Goal: Information Seeking & Learning: Understand process/instructions

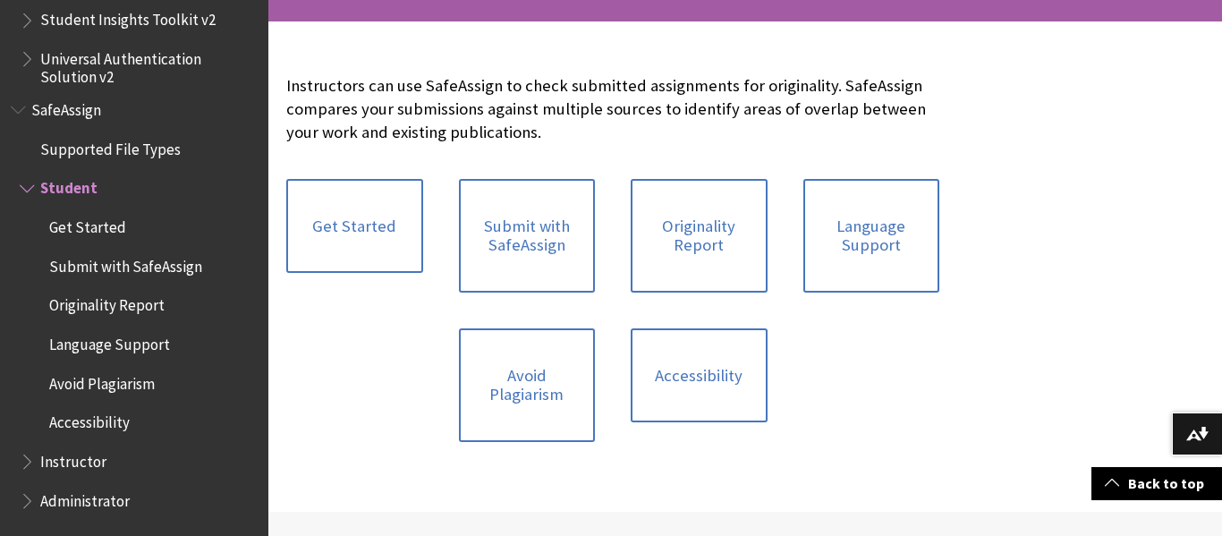
scroll to position [382, 0]
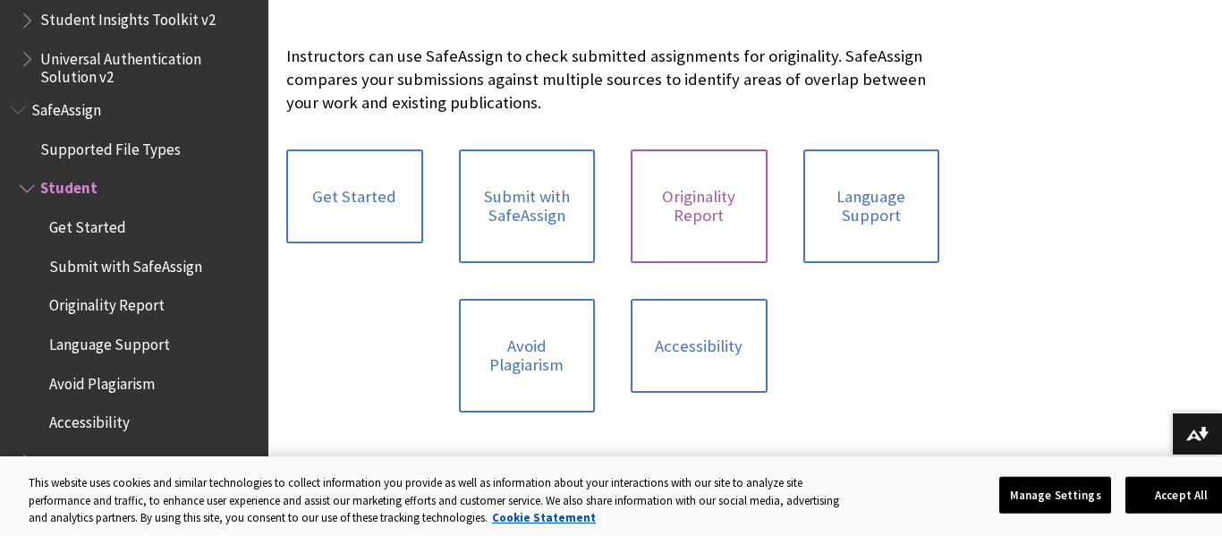
click at [691, 189] on link "Originality Report" at bounding box center [699, 206] width 137 height 114
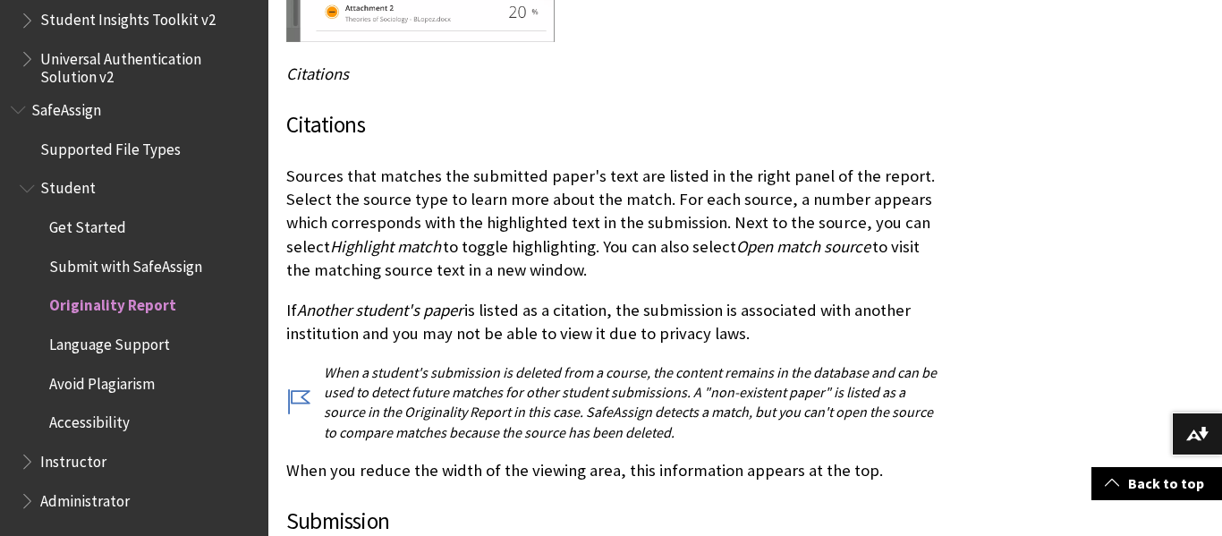
scroll to position [3919, 0]
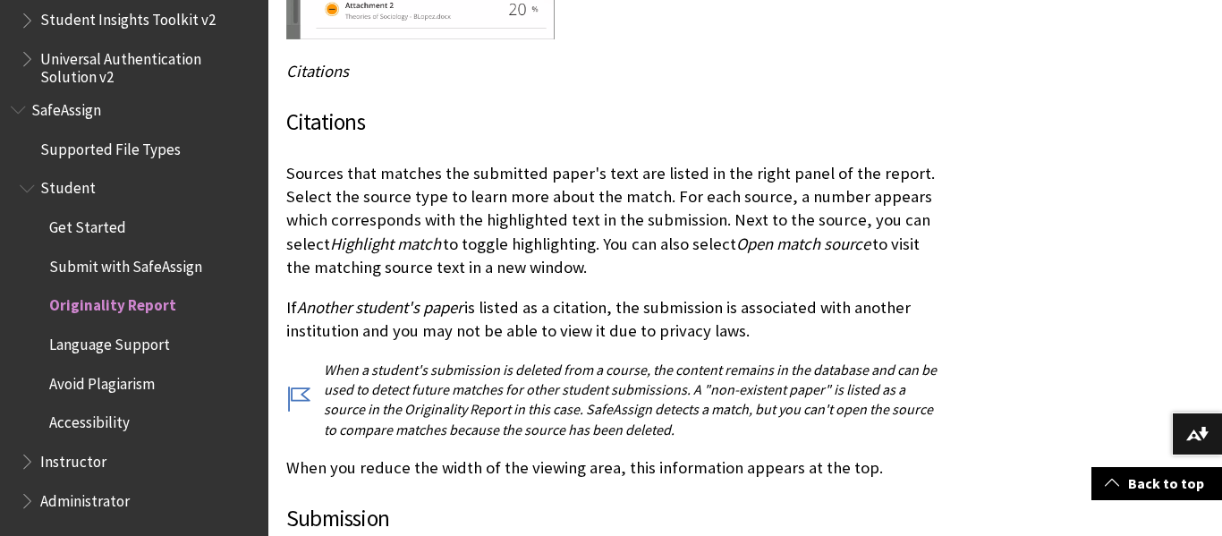
click at [160, 269] on span "Submit with SafeAssign" at bounding box center [125, 263] width 153 height 24
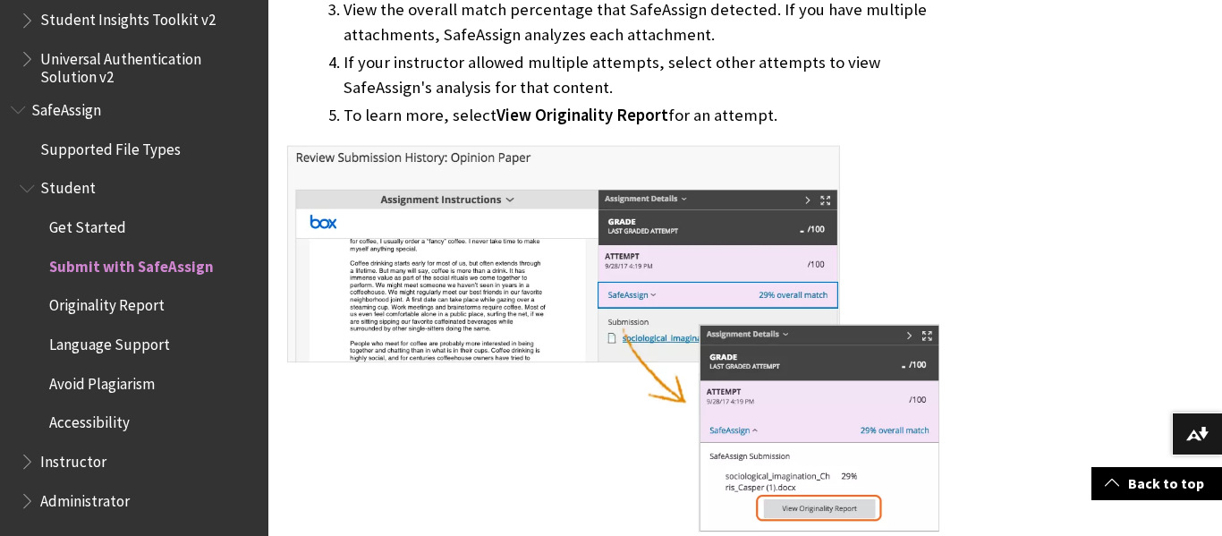
scroll to position [1542, 0]
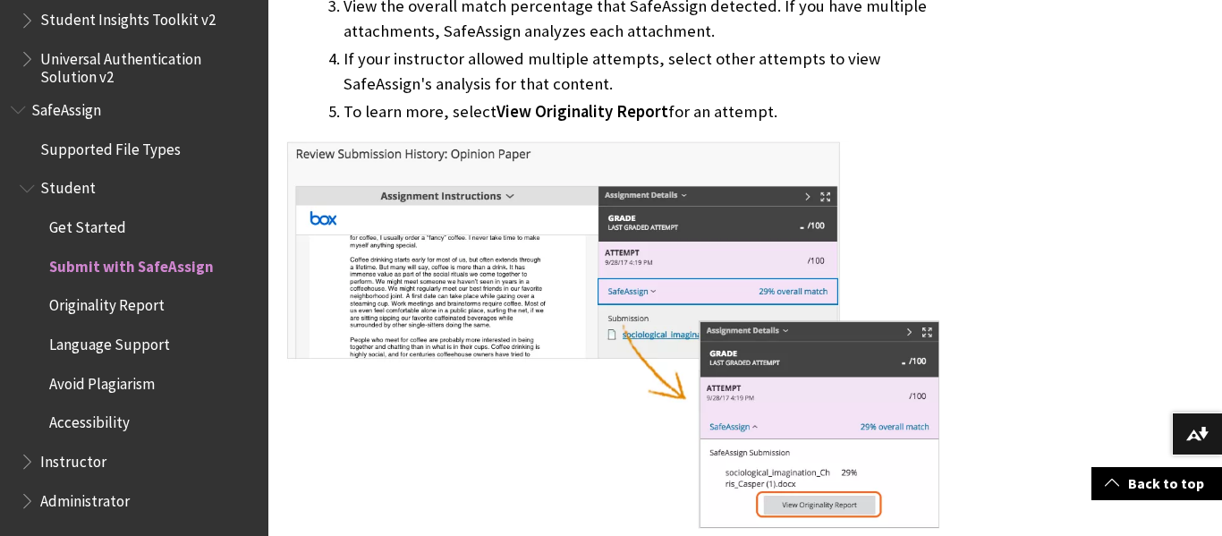
click at [103, 235] on span "Get Started" at bounding box center [87, 224] width 77 height 24
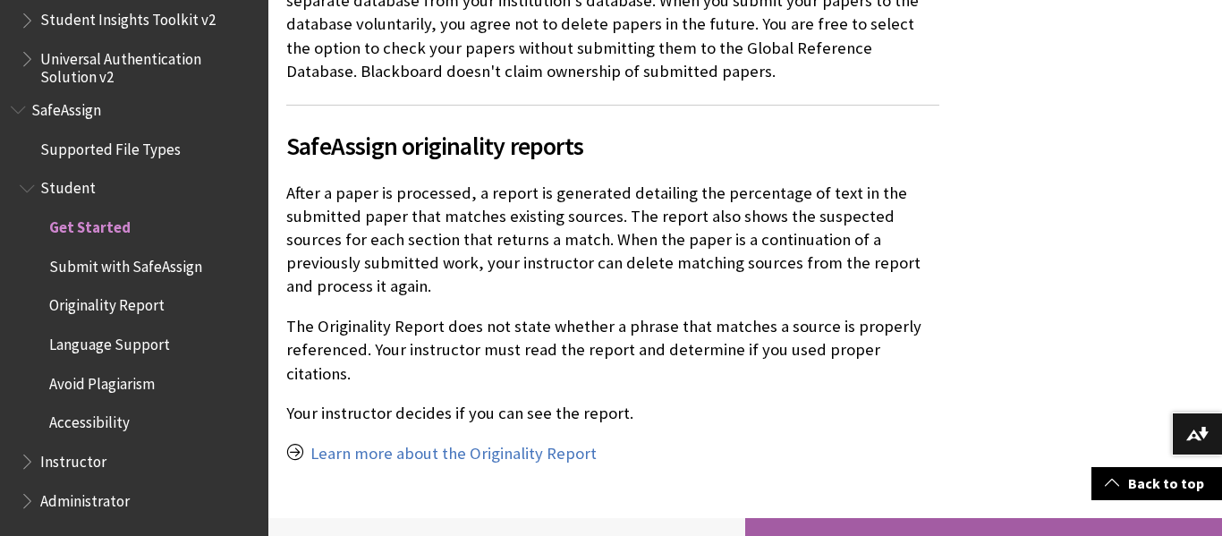
scroll to position [1287, 0]
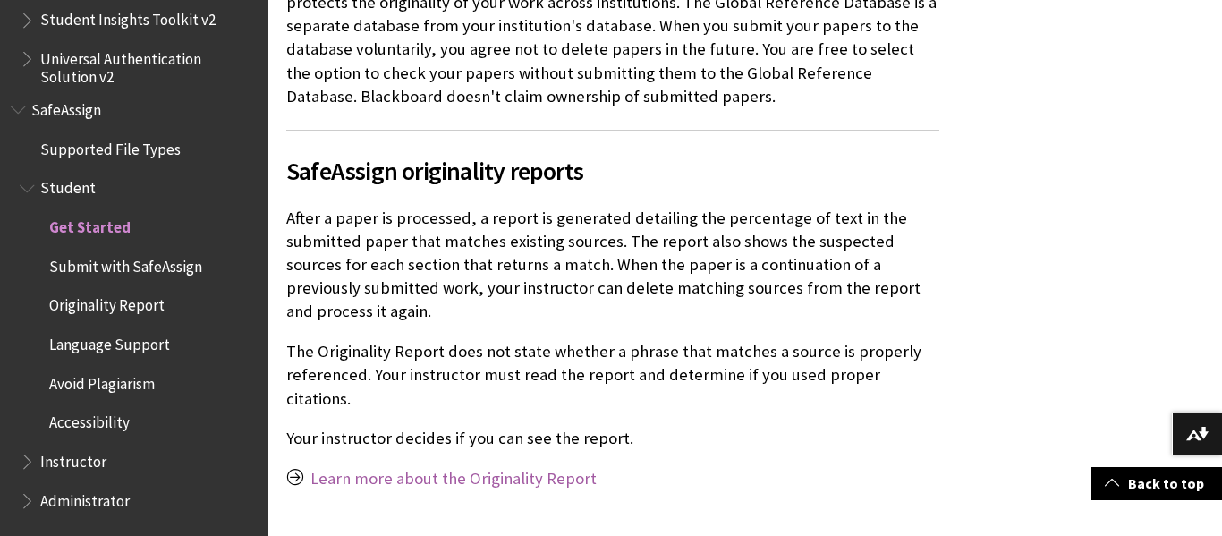
click at [381, 468] on link "Learn more about the Originality Report" at bounding box center [453, 478] width 286 height 21
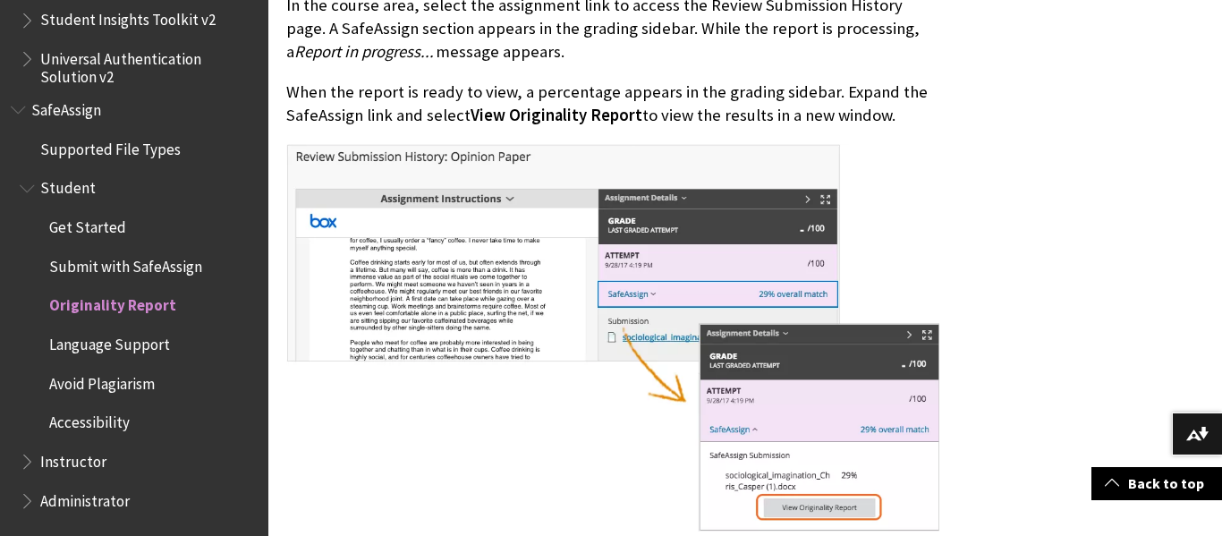
scroll to position [855, 0]
